Goal: Navigation & Orientation: Understand site structure

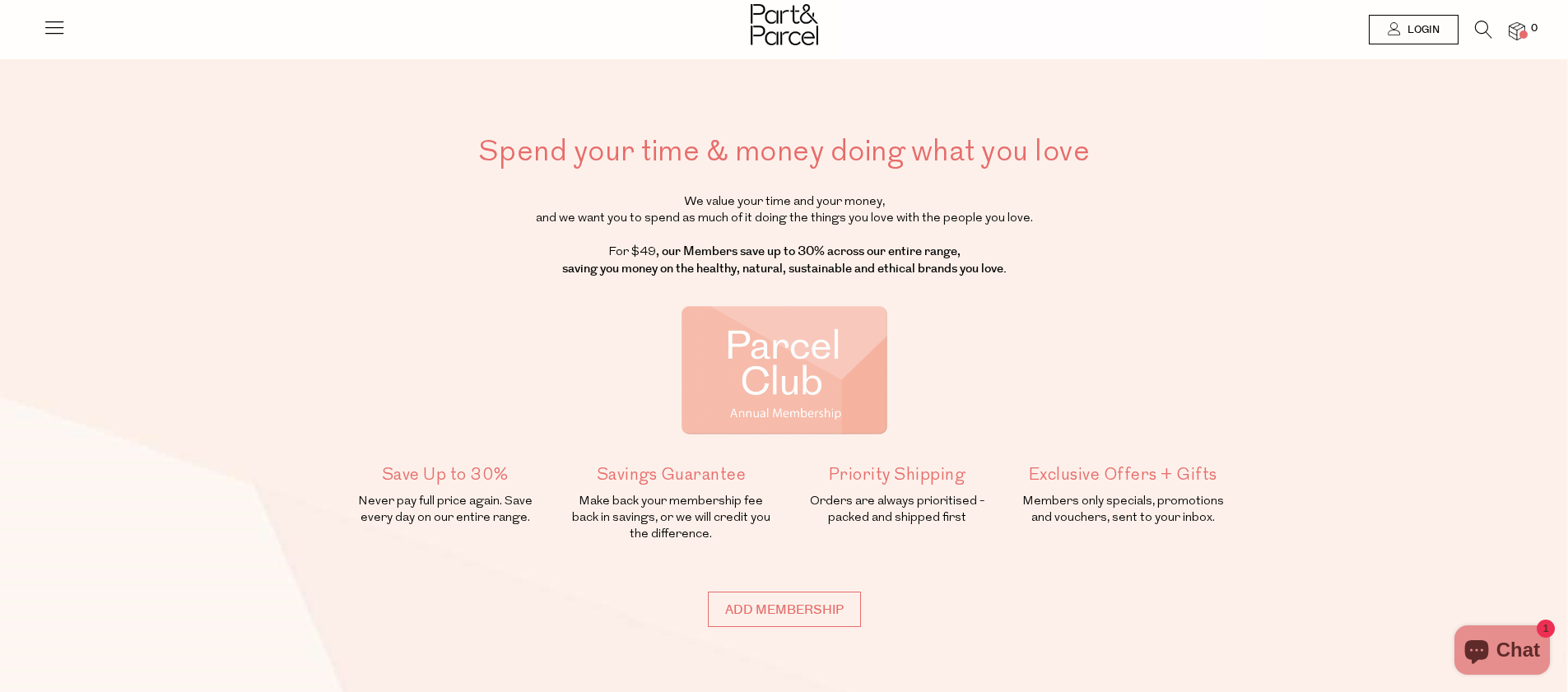
click at [60, 22] on icon at bounding box center [54, 28] width 23 height 23
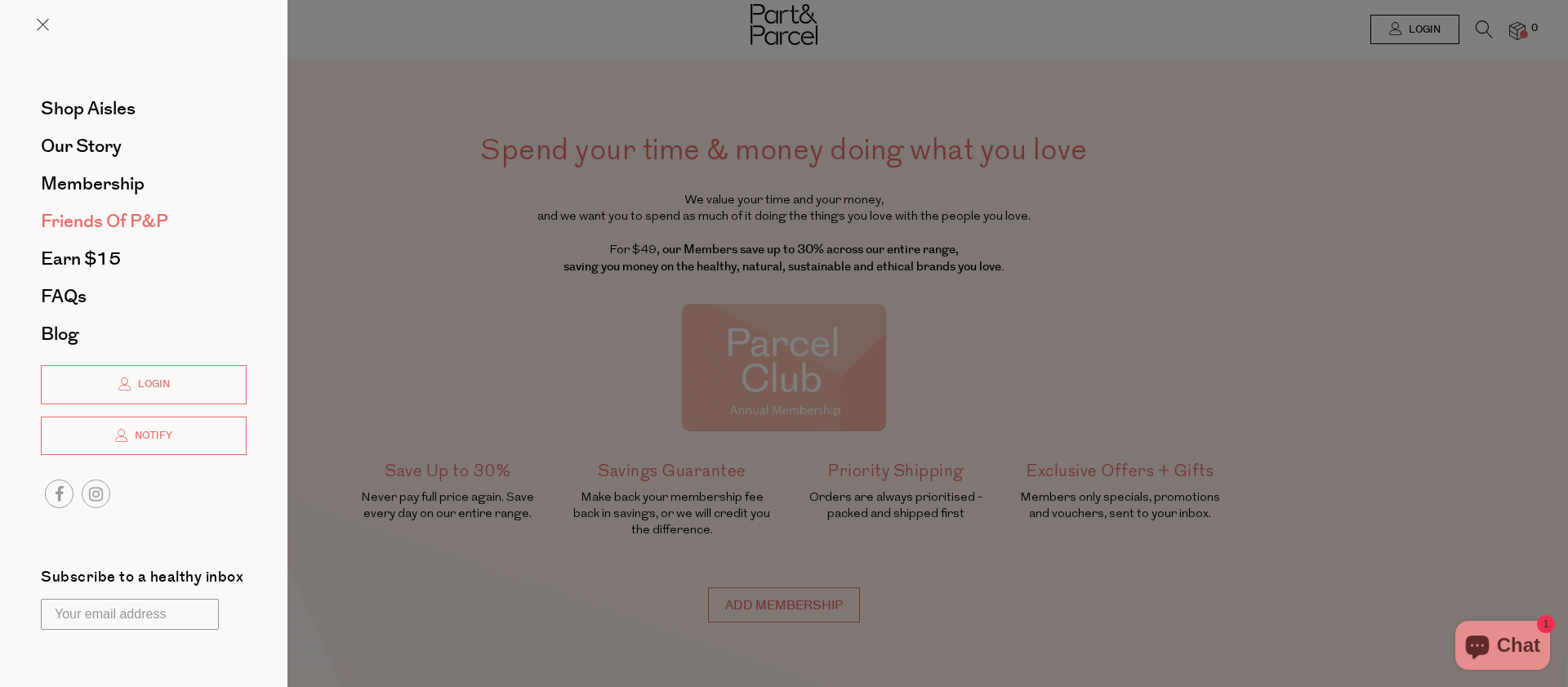
click at [115, 216] on span "Friends of P&P" at bounding box center [104, 222] width 128 height 26
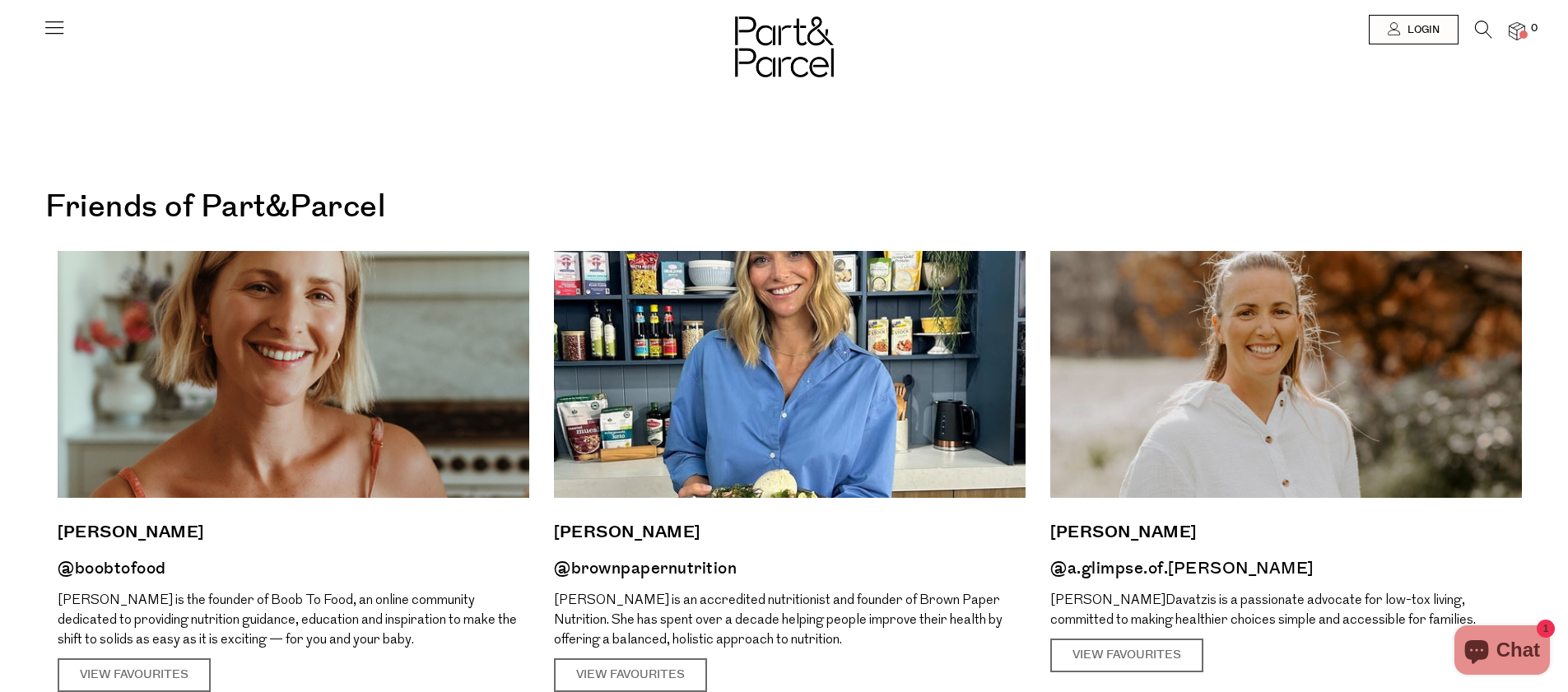
click at [44, 32] on icon at bounding box center [54, 28] width 23 height 23
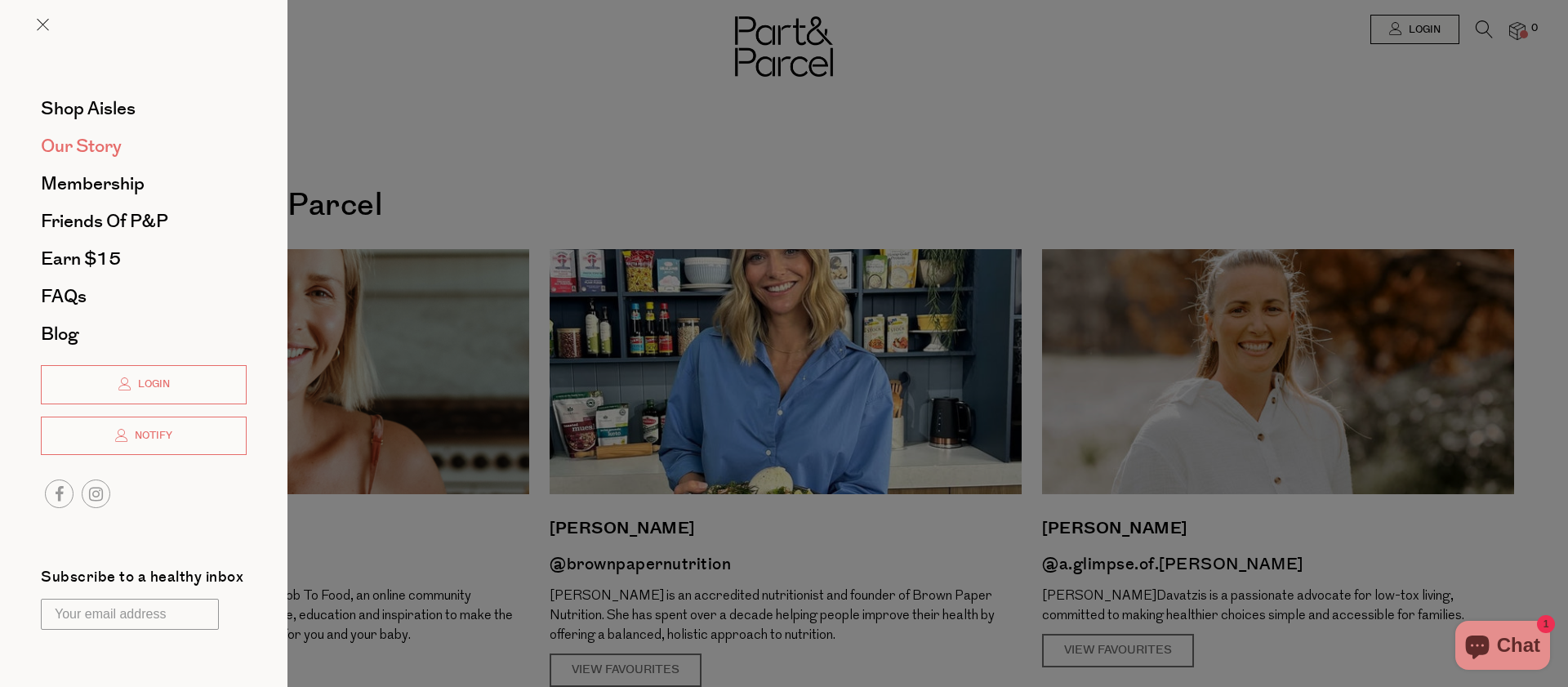
click at [51, 146] on span "Our Story" at bounding box center [81, 146] width 81 height 26
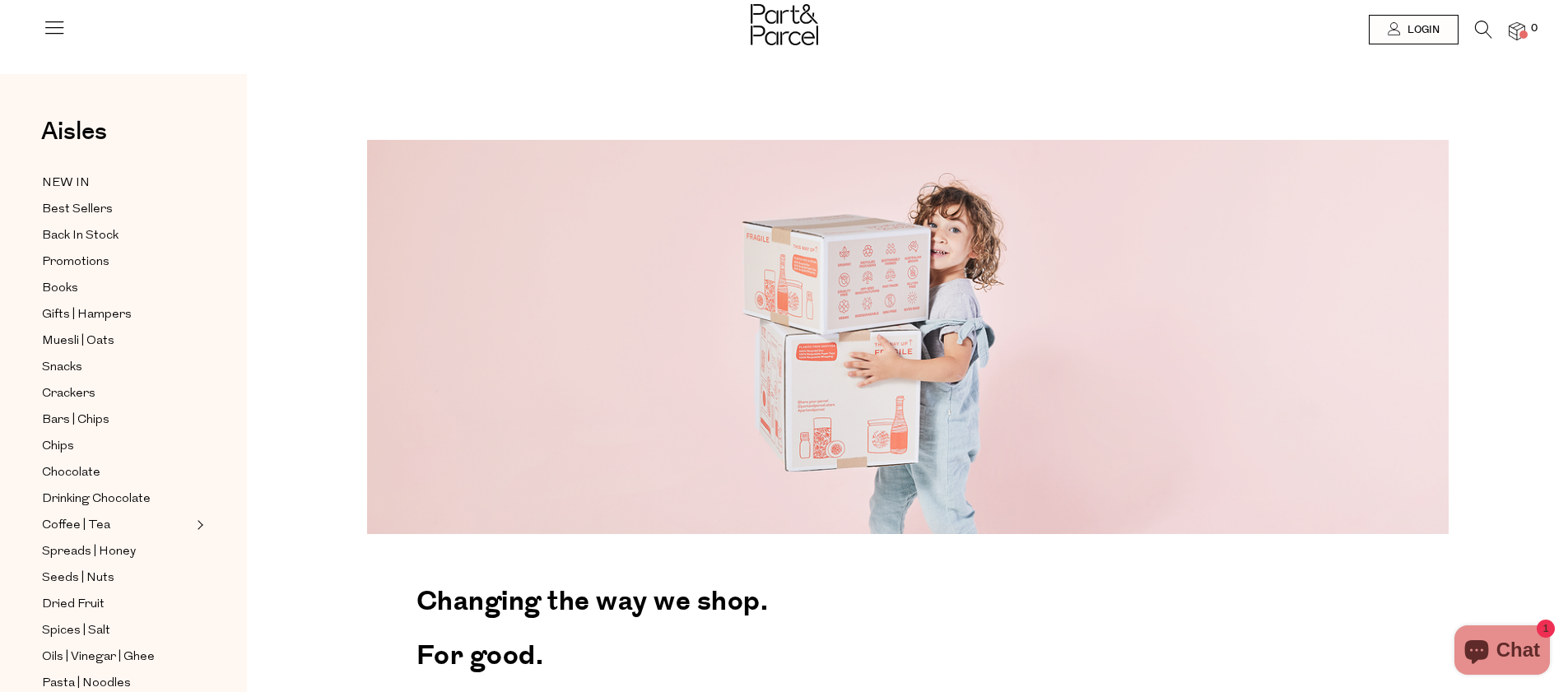
click at [52, 25] on icon at bounding box center [54, 28] width 23 height 23
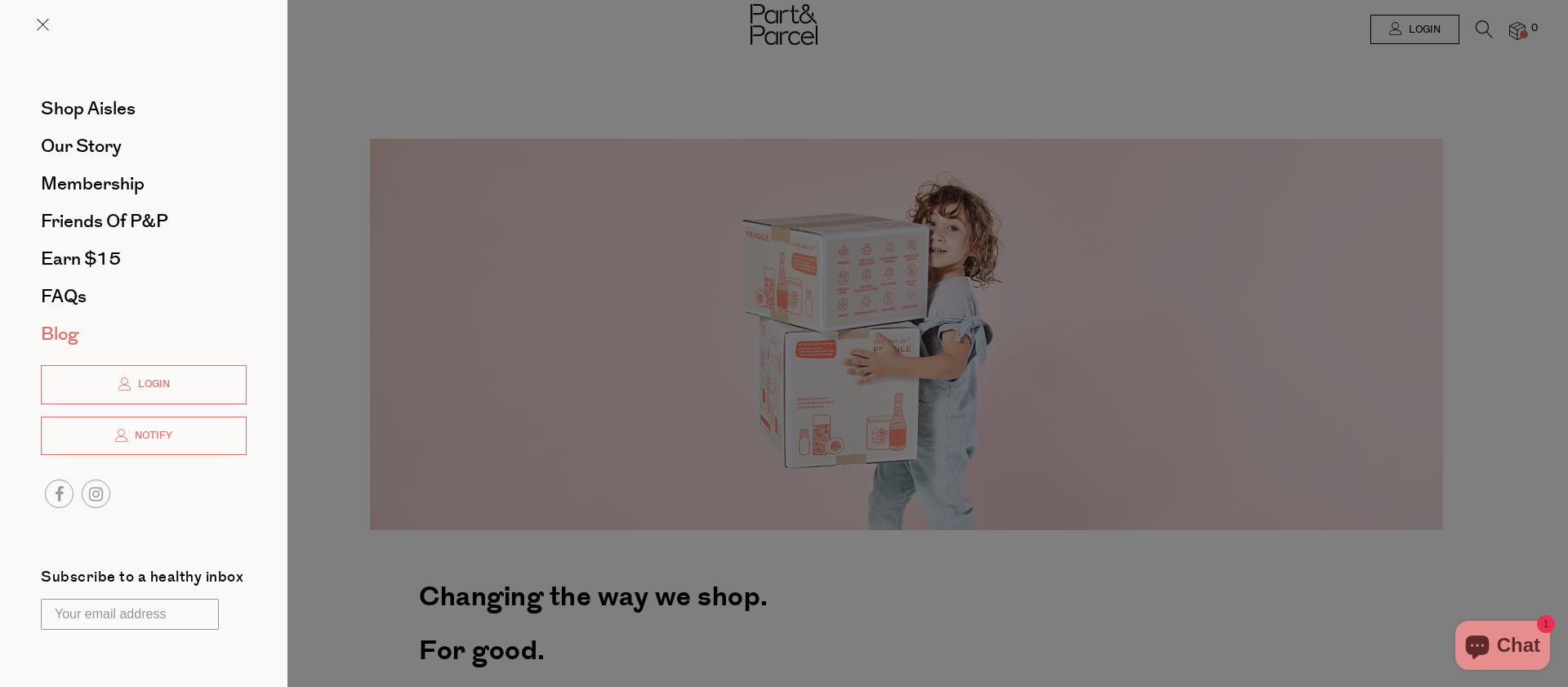
click at [55, 344] on span "Blog" at bounding box center [59, 335] width 38 height 26
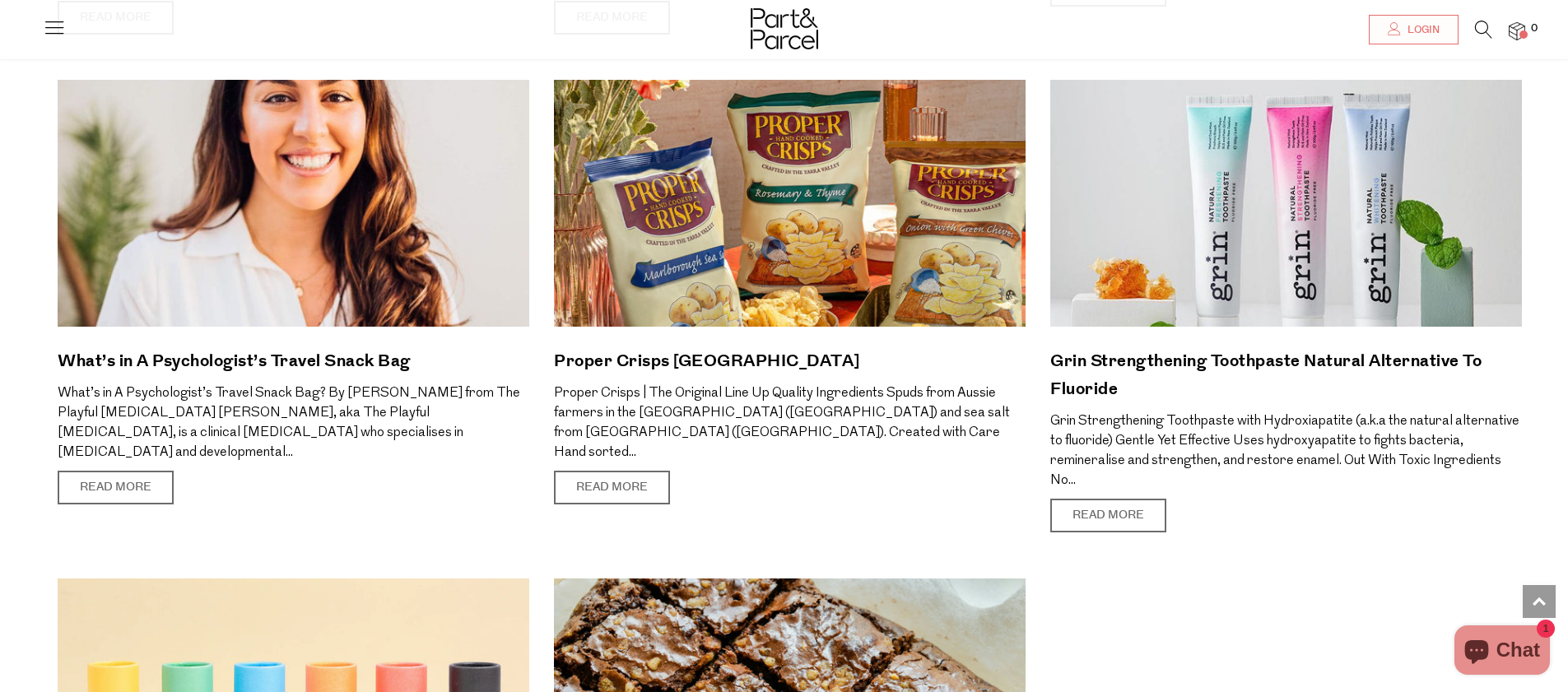
scroll to position [7094, 0]
